Goal: Transaction & Acquisition: Book appointment/travel/reservation

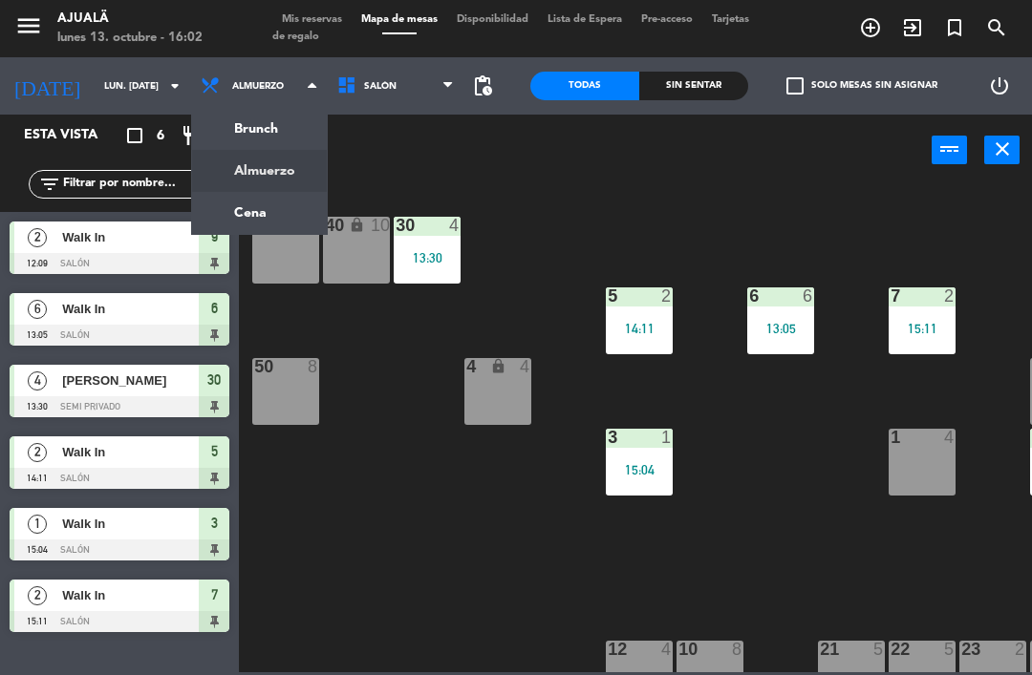
scroll to position [61, 0]
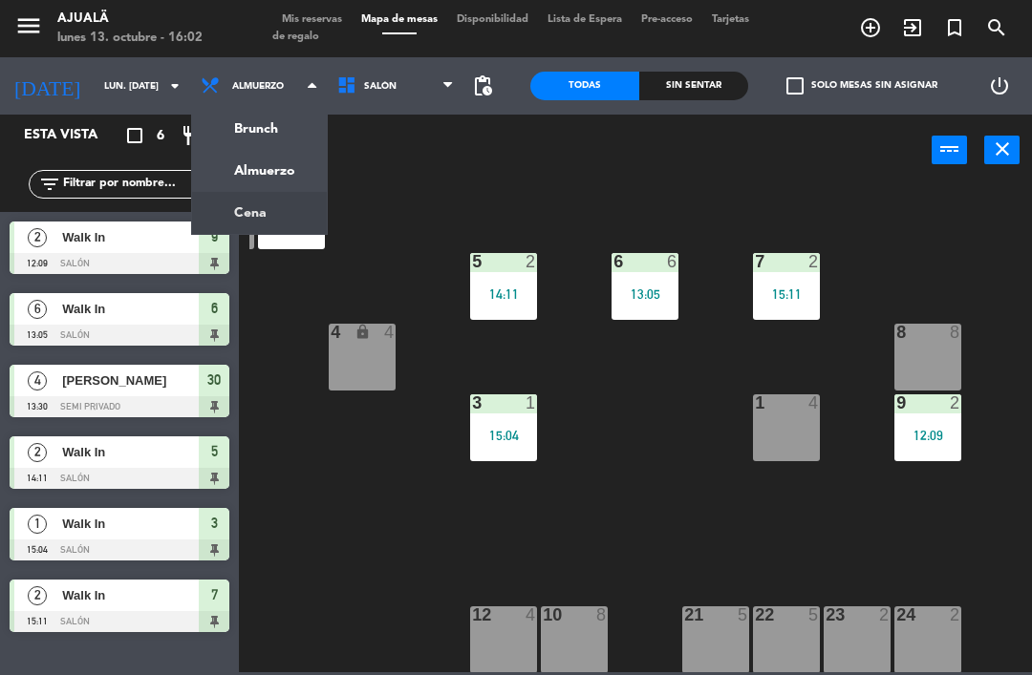
click at [236, 216] on ng-component "menu Ajualä lunes 13. octubre - 16:02 Mis reservas Mapa de mesas Disponibilidad…" at bounding box center [516, 336] width 1032 height 672
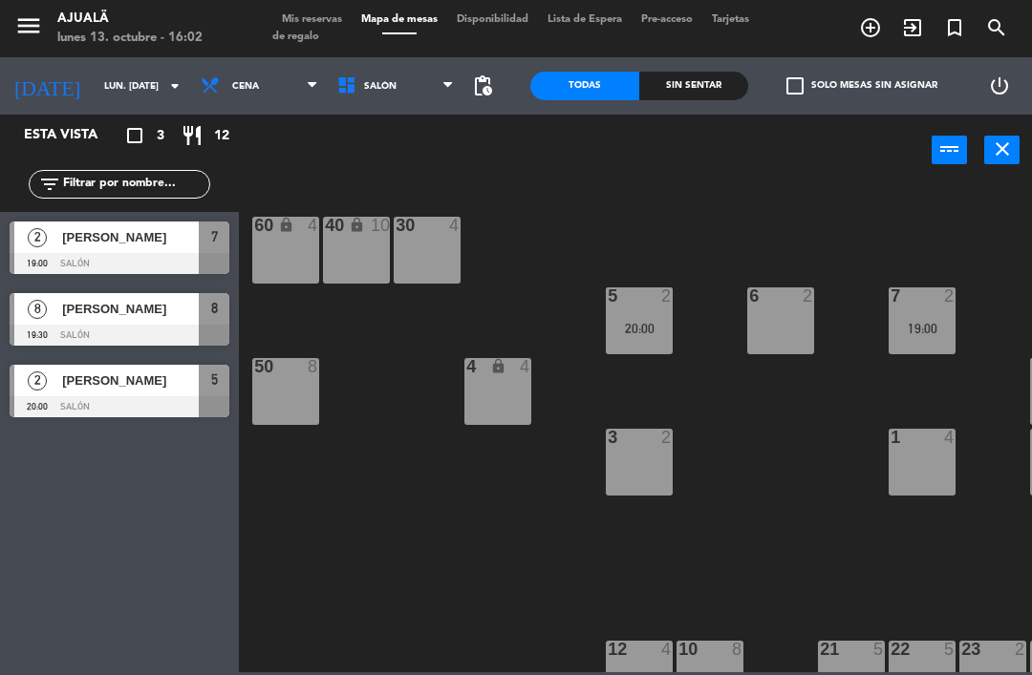
click at [769, 333] on div "6 2" at bounding box center [780, 321] width 67 height 67
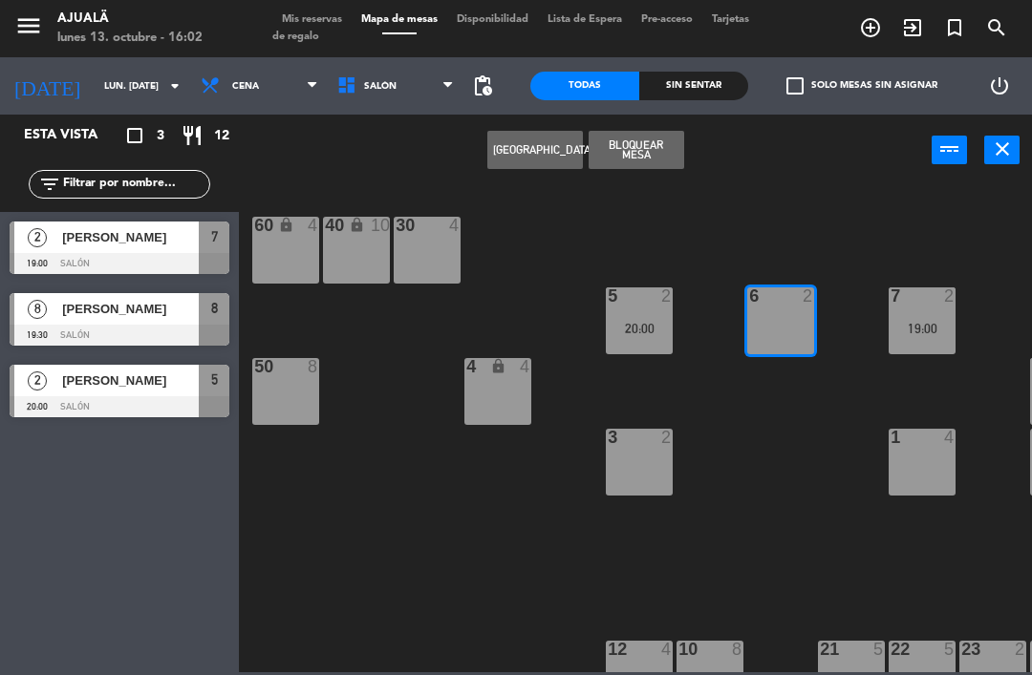
click at [528, 149] on button "[GEOGRAPHIC_DATA]" at bounding box center [535, 150] width 96 height 38
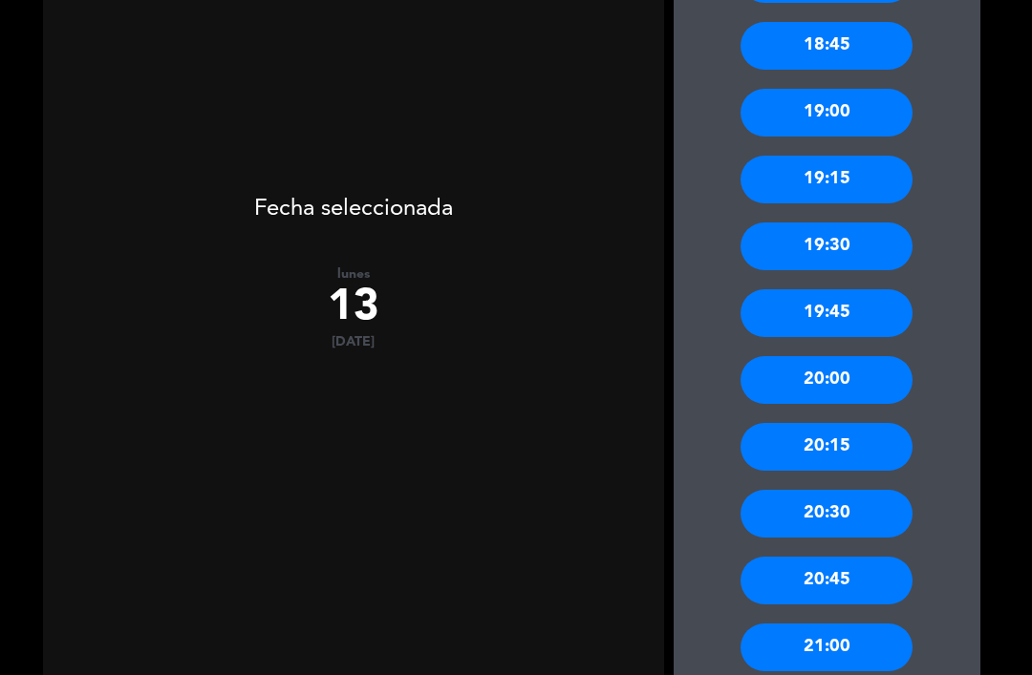
scroll to position [511, 0]
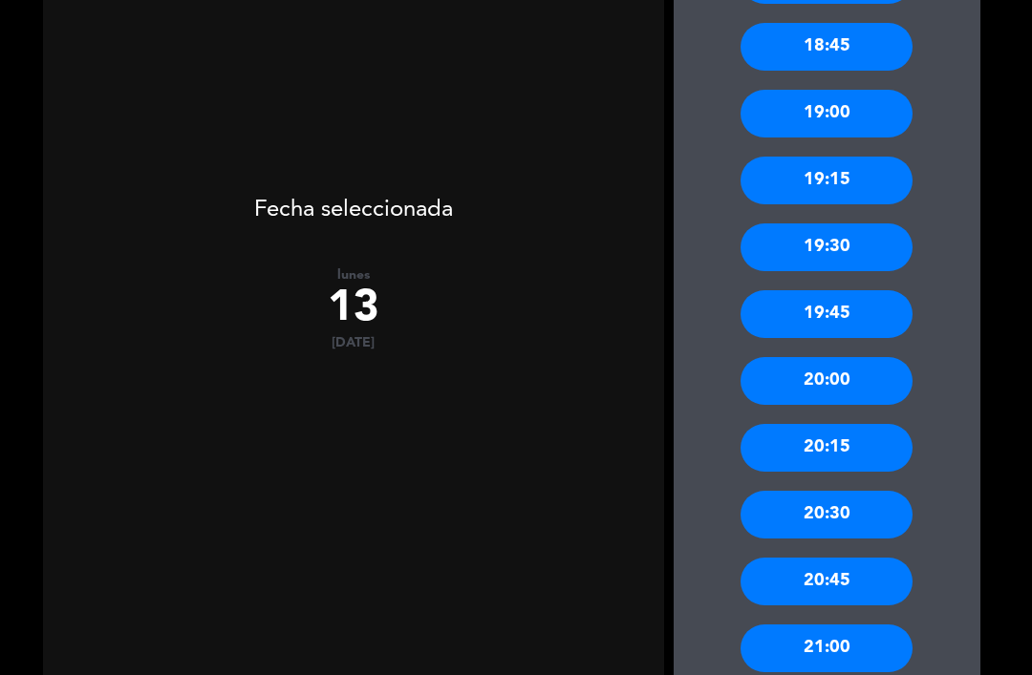
click at [853, 625] on div "21:00" at bounding box center [826, 649] width 172 height 48
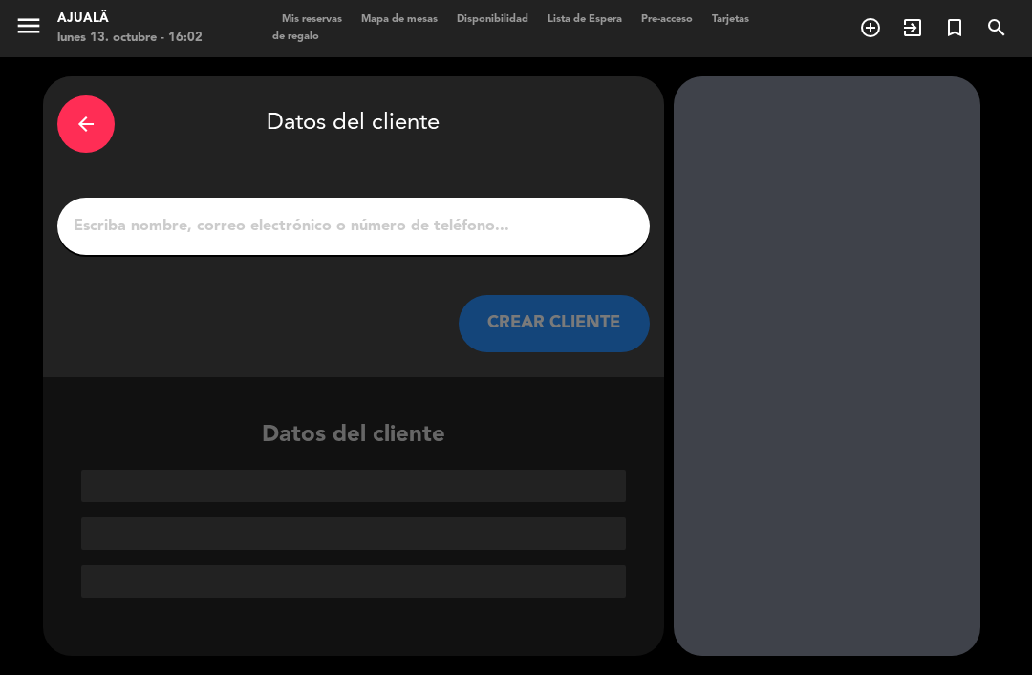
scroll to position [0, 0]
click at [324, 213] on input "1" at bounding box center [354, 226] width 564 height 27
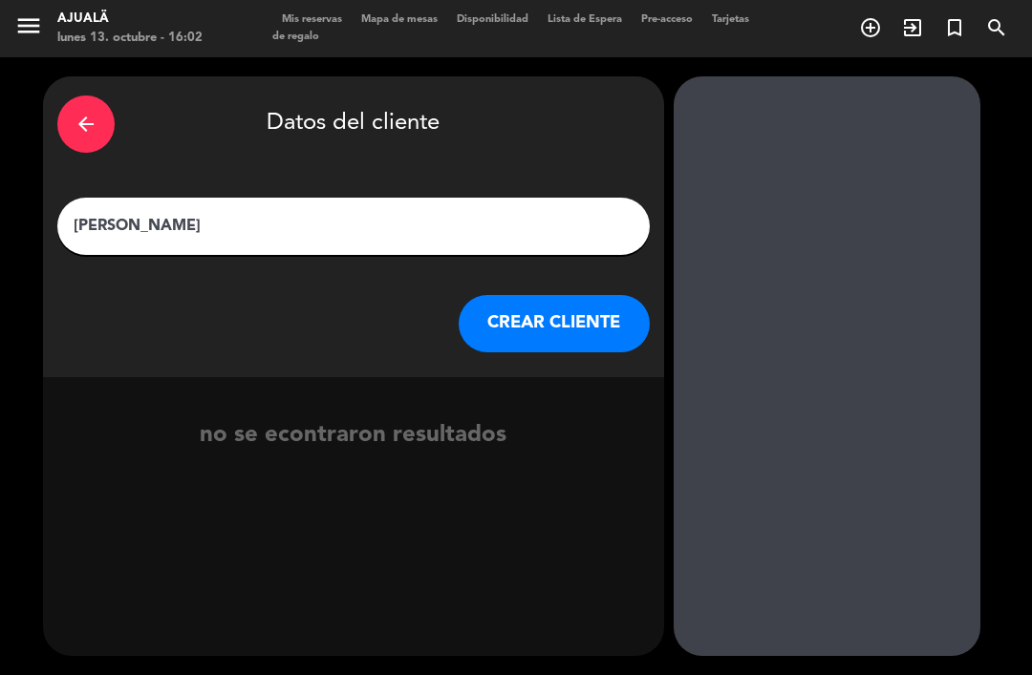
type input "[PERSON_NAME]"
click at [553, 295] on button "CREAR CLIENTE" at bounding box center [553, 323] width 191 height 57
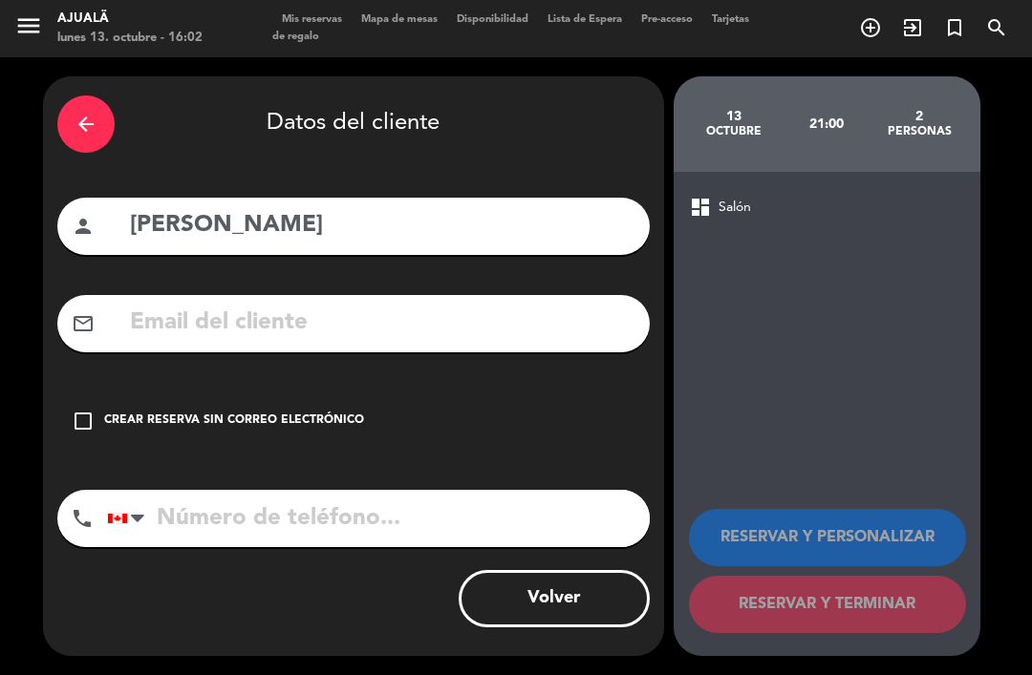
click at [448, 304] on input "text" at bounding box center [381, 323] width 507 height 39
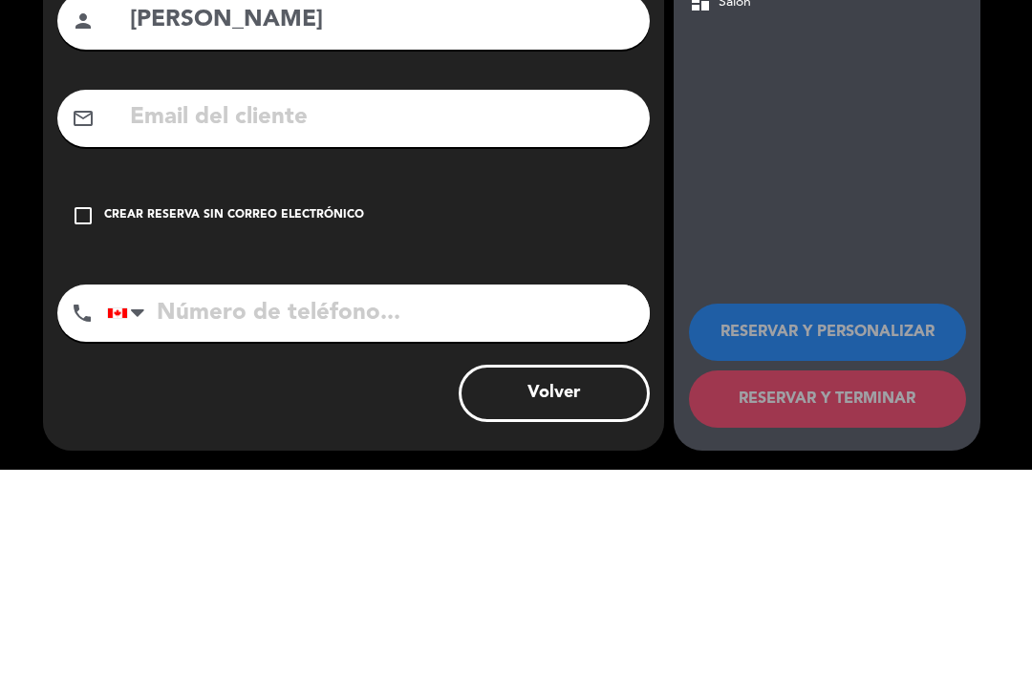
click at [325, 490] on input "tel" at bounding box center [378, 518] width 543 height 57
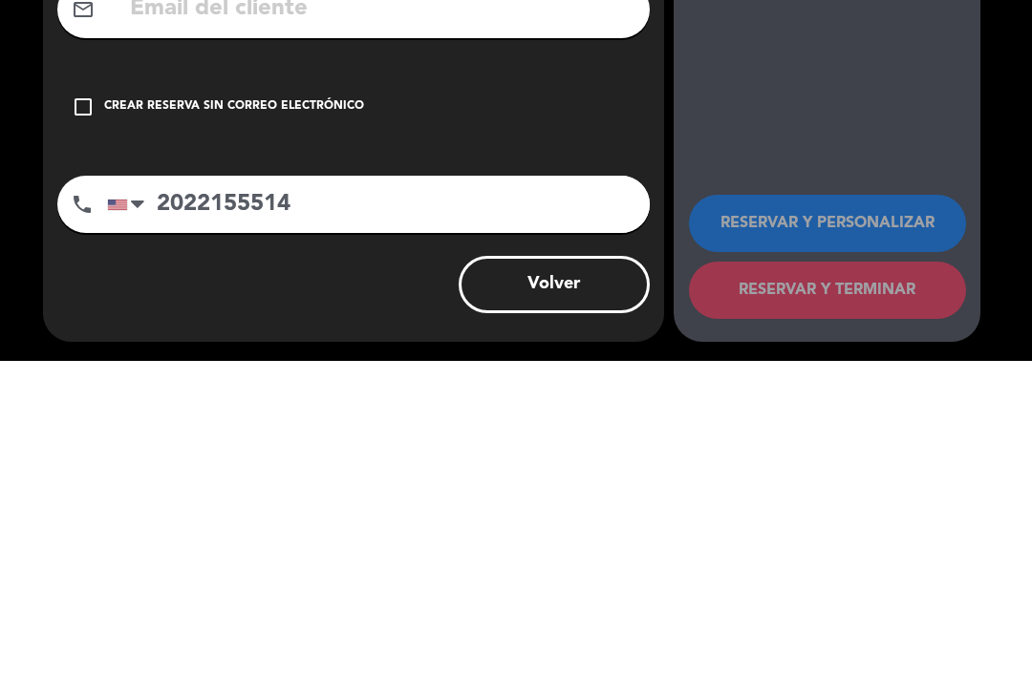
type input "2022155514"
click at [82, 393] on div "check_box_outline_blank Crear reserva sin correo electrónico" at bounding box center [353, 421] width 592 height 57
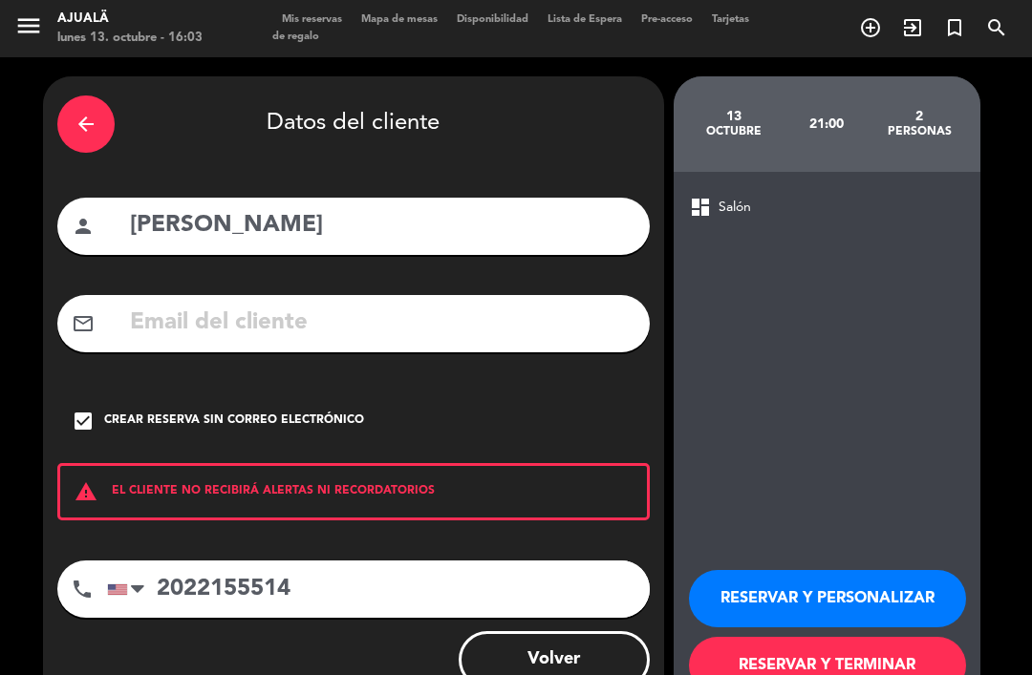
click at [804, 637] on button "RESERVAR Y TERMINAR" at bounding box center [827, 665] width 277 height 57
